Goal: Information Seeking & Learning: Check status

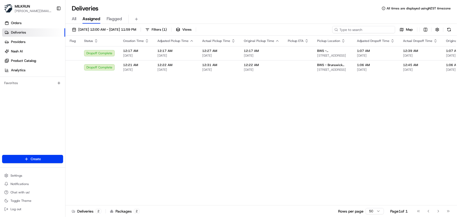
click at [365, 31] on input at bounding box center [363, 29] width 63 height 7
paste input "25FZE4KWCZXP"
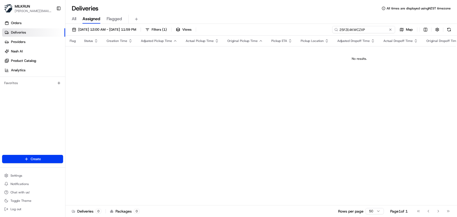
drag, startPoint x: 275, startPoint y: 14, endPoint x: -7, endPoint y: 9, distance: 282.0
click at [0, 9] on html "MILKRUN [PERSON_NAME][EMAIL_ADDRESS][DOMAIN_NAME] Toggle Sidebar Orders Deliver…" at bounding box center [228, 108] width 457 height 217
paste input "[PERSON_NAME]"
type input "[PERSON_NAME]"
click at [100, 30] on span "[DATE] 12:00 AM - [DATE] 11:59 PM" at bounding box center [107, 29] width 58 height 5
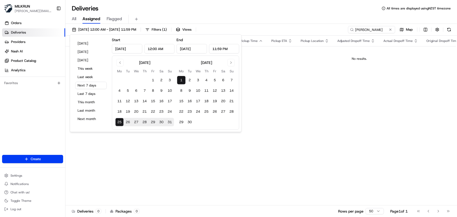
click at [120, 122] on button "25" at bounding box center [119, 122] width 8 height 8
type input "[DATE]"
click at [120, 122] on button "25" at bounding box center [119, 122] width 8 height 8
click at [200, 158] on div "Flag Status Creation Time Adjusted Pickup Time Actual Pickup Time Original Pick…" at bounding box center [360, 121] width 588 height 170
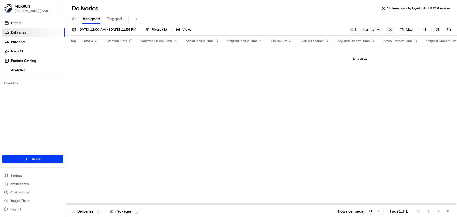
click at [391, 30] on button at bounding box center [390, 29] width 5 height 5
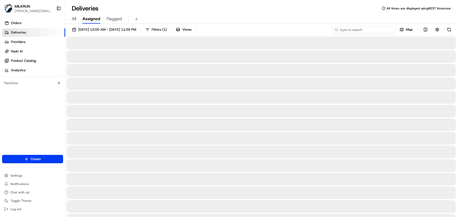
click at [376, 28] on input at bounding box center [363, 29] width 63 height 7
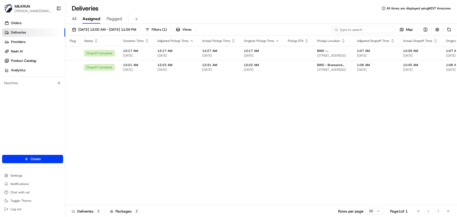
paste input "[PERSON_NAME]"
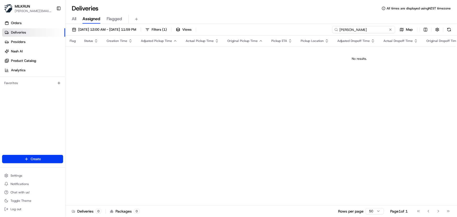
type input "[PERSON_NAME]"
click at [113, 32] on span "[DATE] 12:00 AM - [DATE] 11:59 PM" at bounding box center [107, 29] width 58 height 5
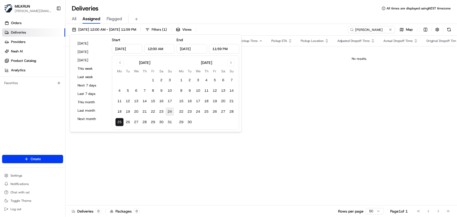
click at [172, 112] on button "24" at bounding box center [170, 111] width 8 height 8
type input "[DATE]"
click at [172, 112] on button "24" at bounding box center [170, 111] width 8 height 8
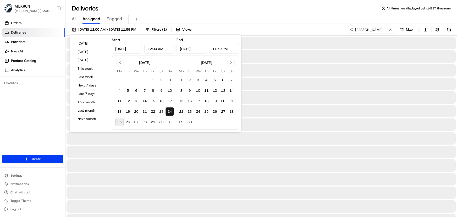
click at [283, 167] on div at bounding box center [262, 165] width 390 height 13
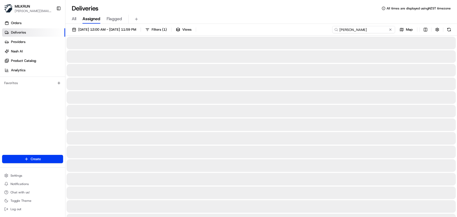
click at [380, 30] on input "[PERSON_NAME]" at bounding box center [363, 29] width 63 height 7
